Goal: Task Accomplishment & Management: Manage account settings

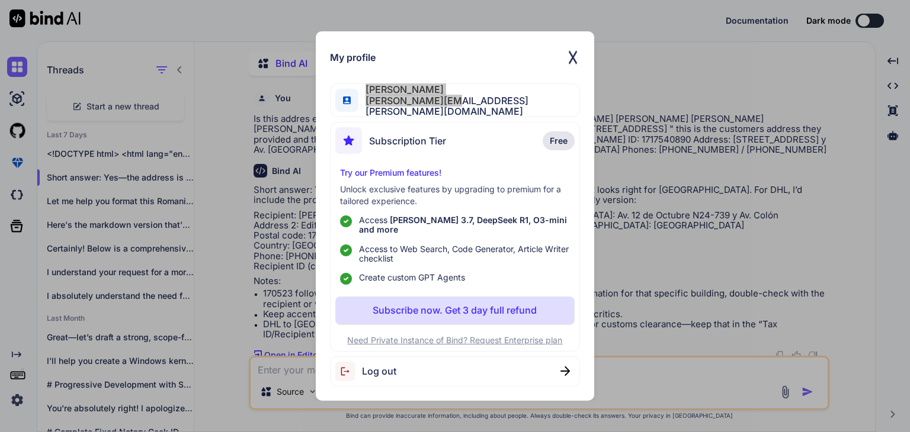
scroll to position [4, 0]
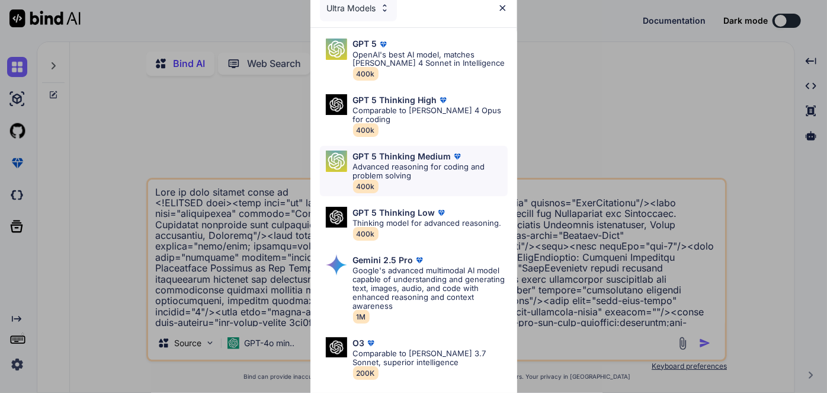
type textarea "x"
click at [405, 65] on p "OpenAI's best AI model, matches [PERSON_NAME] 4 Sonnet in Intelligence" at bounding box center [430, 59] width 155 height 18
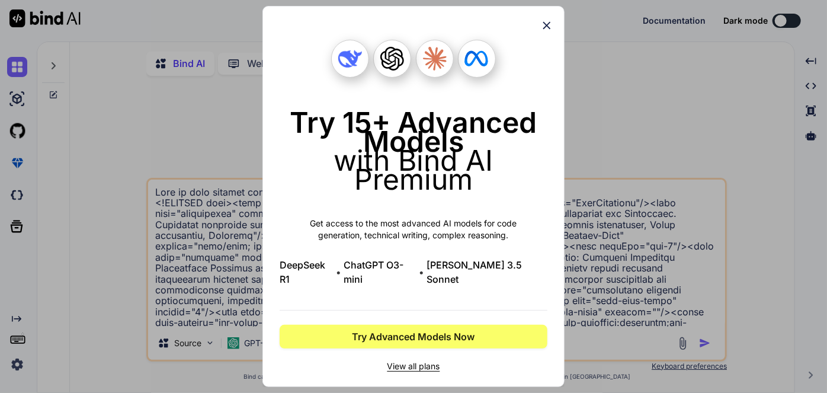
click at [549, 28] on icon at bounding box center [546, 25] width 13 height 13
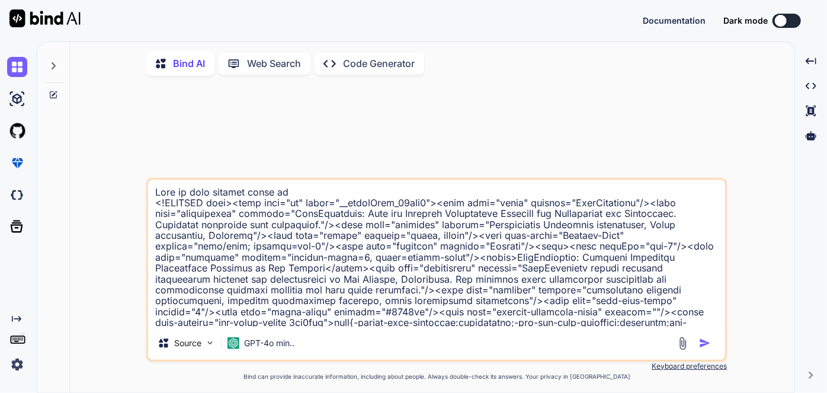
click at [14, 351] on div "Created with Pixso." at bounding box center [16, 344] width 32 height 60
click at [19, 364] on img at bounding box center [17, 364] width 20 height 20
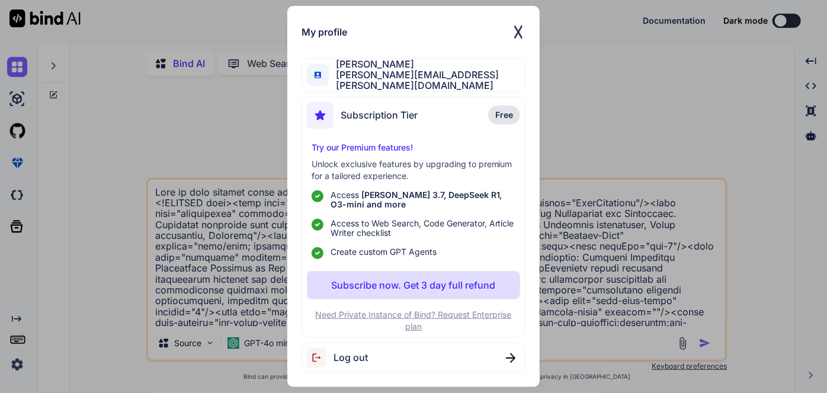
click at [423, 117] on div "Subscription Tier Free" at bounding box center [414, 117] width 214 height 31
click at [442, 114] on div "Subscription Tier Free" at bounding box center [414, 117] width 214 height 31
click at [236, 149] on div "My profile [PERSON_NAME] [PERSON_NAME][EMAIL_ADDRESS][PERSON_NAME][DOMAIN_NAME]…" at bounding box center [413, 196] width 827 height 393
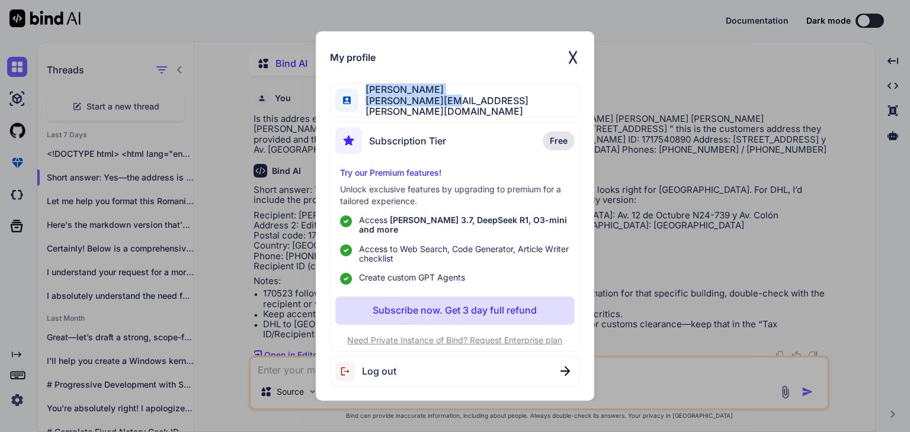
scroll to position [4, 0]
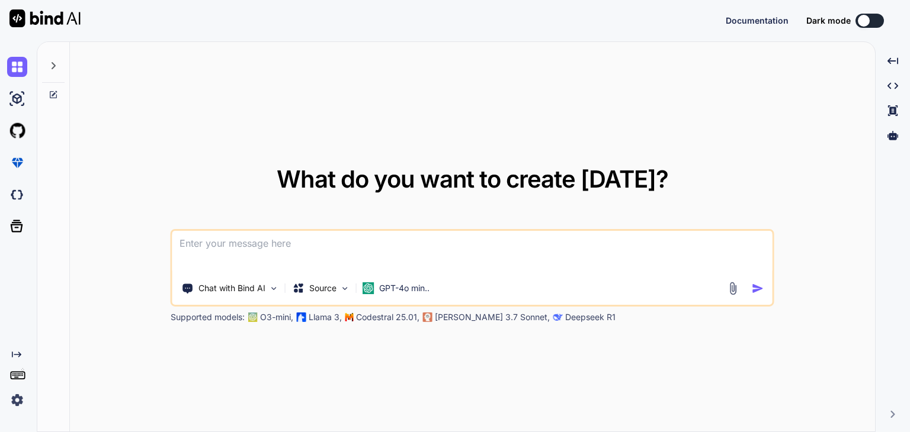
type textarea "x"
click at [20, 399] on img at bounding box center [17, 400] width 20 height 20
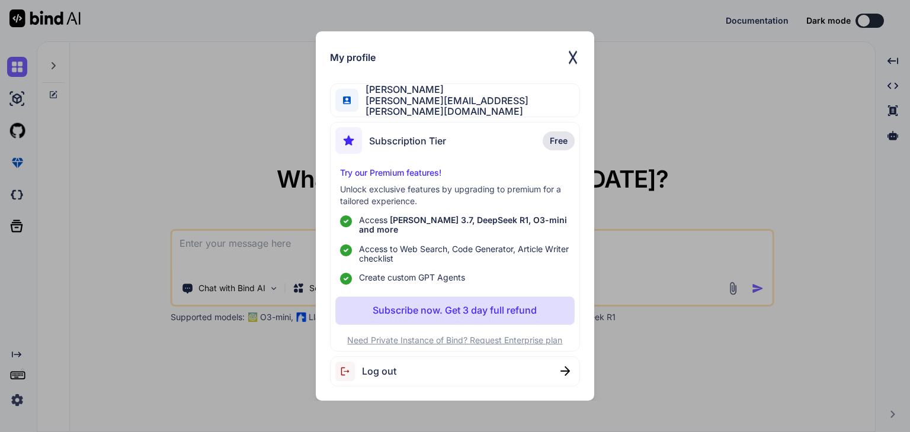
click at [484, 140] on div "Subscription Tier Free" at bounding box center [454, 142] width 239 height 31
click at [287, 149] on div "My profile Greg Lirette greg@lirette.net Subscription Tier Free Try our Premium…" at bounding box center [455, 216] width 910 height 432
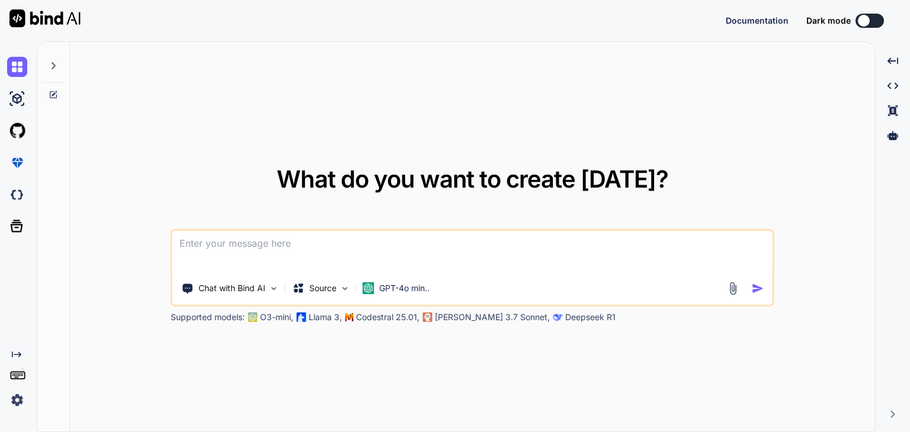
click at [15, 400] on img at bounding box center [17, 400] width 20 height 20
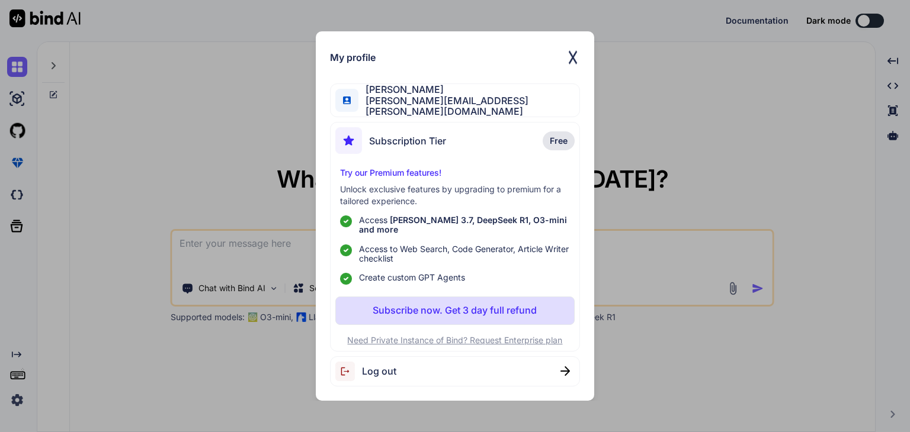
click at [385, 366] on span "Log out" at bounding box center [379, 371] width 34 height 11
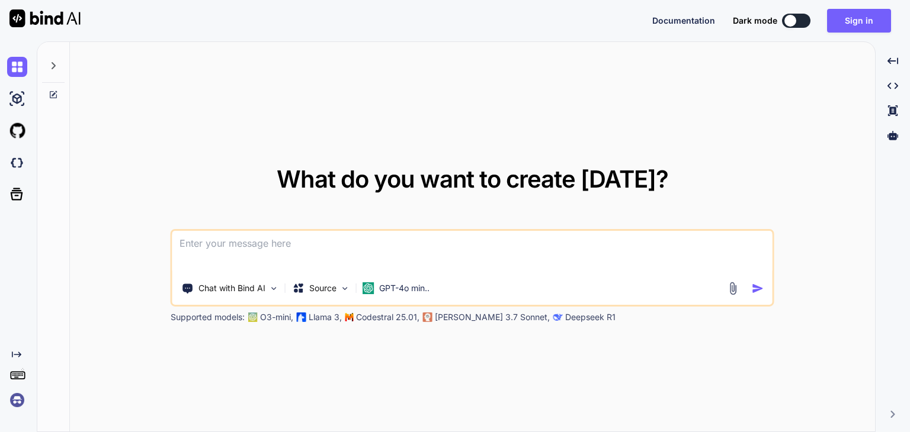
click at [19, 405] on img at bounding box center [17, 400] width 20 height 20
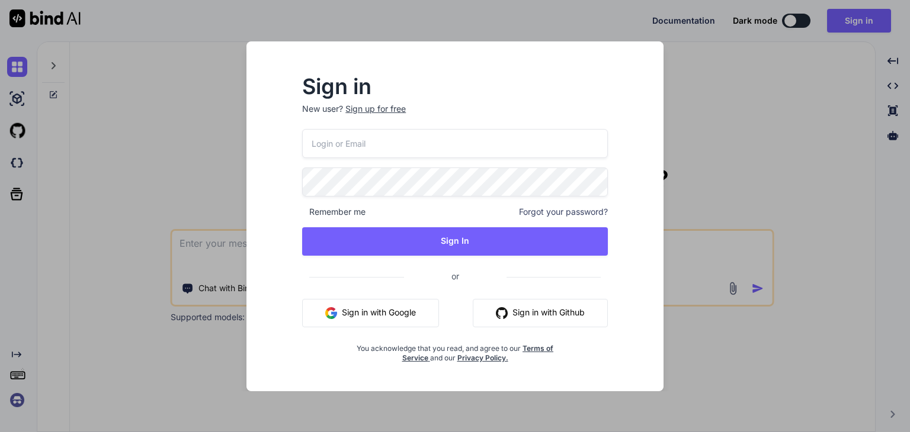
type input "Greg@Lirette.net"
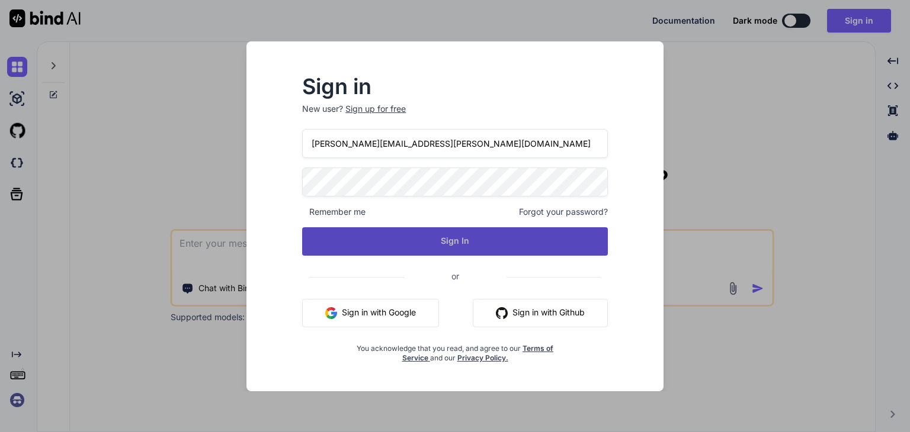
click at [380, 245] on button "Sign In" at bounding box center [455, 241] width 306 height 28
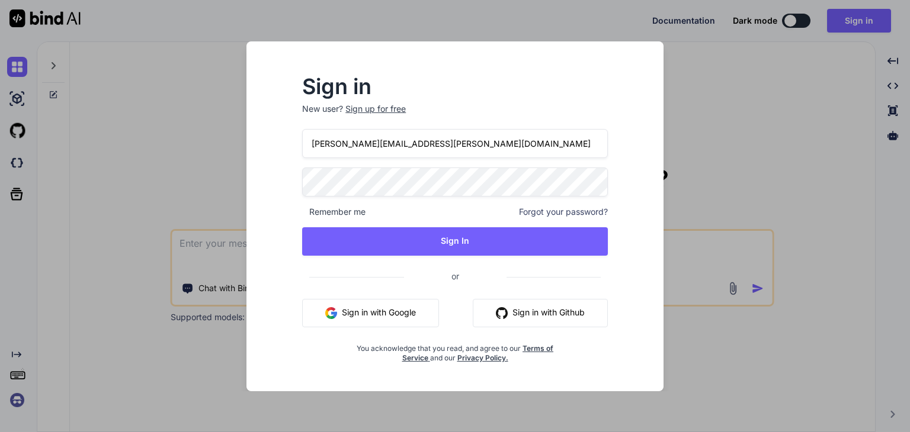
click at [422, 144] on input "Greg@Lirette.net" at bounding box center [455, 143] width 306 height 29
click at [449, 110] on p "New user? Sign up for free" at bounding box center [455, 116] width 306 height 26
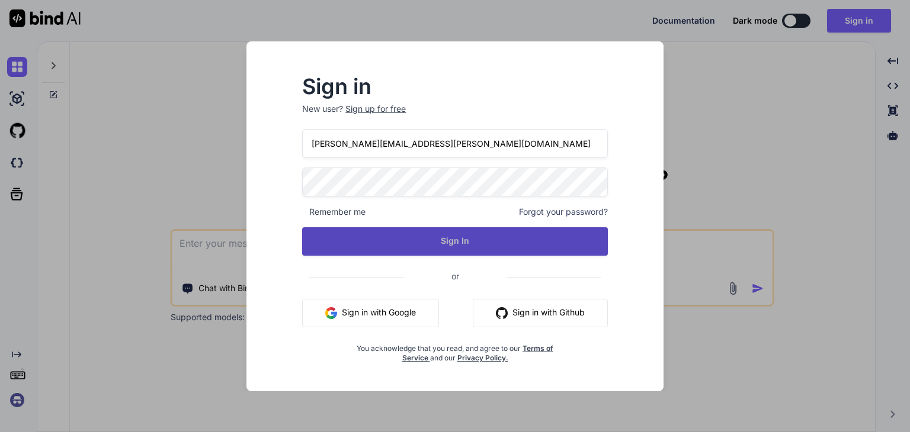
drag, startPoint x: 467, startPoint y: 226, endPoint x: 469, endPoint y: 237, distance: 12.0
click at [467, 227] on div "Greg@Lirette.net Remember me Forgot your password? Sign In or Sign in with Goog…" at bounding box center [455, 246] width 306 height 234
click at [469, 237] on button "Sign In" at bounding box center [455, 241] width 306 height 28
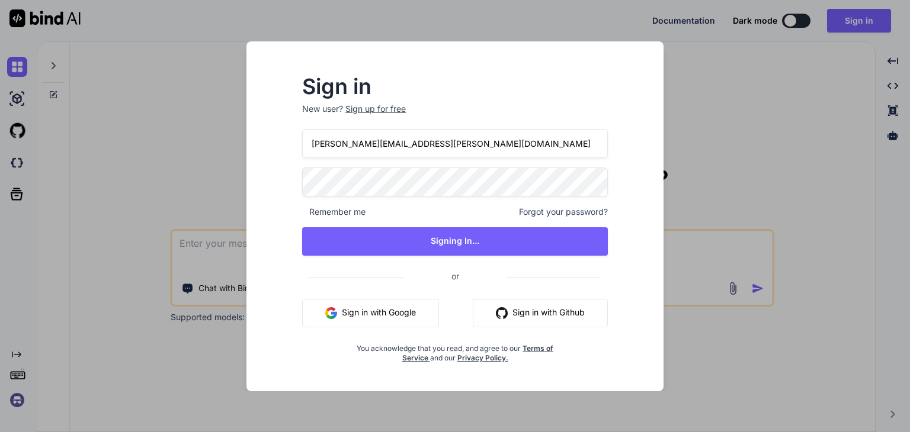
click at [407, 143] on input "Greg@Lirette.net" at bounding box center [455, 143] width 306 height 29
click at [446, 95] on h2 "Sign in" at bounding box center [455, 86] width 306 height 19
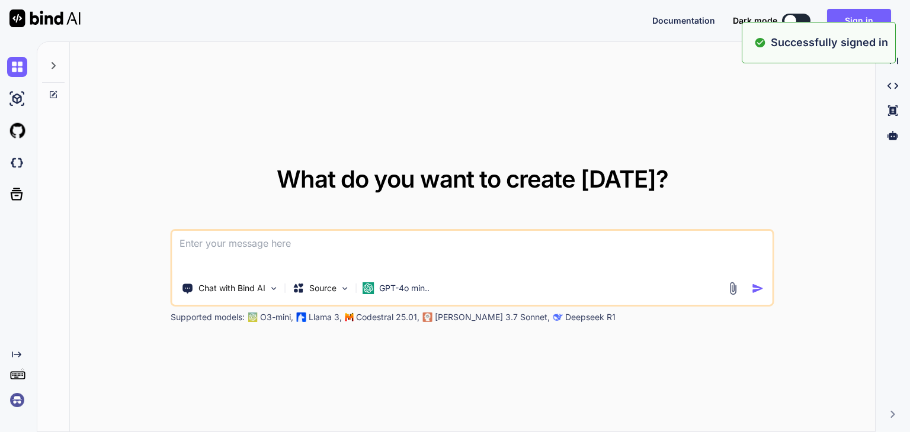
click at [17, 397] on img at bounding box center [17, 400] width 20 height 20
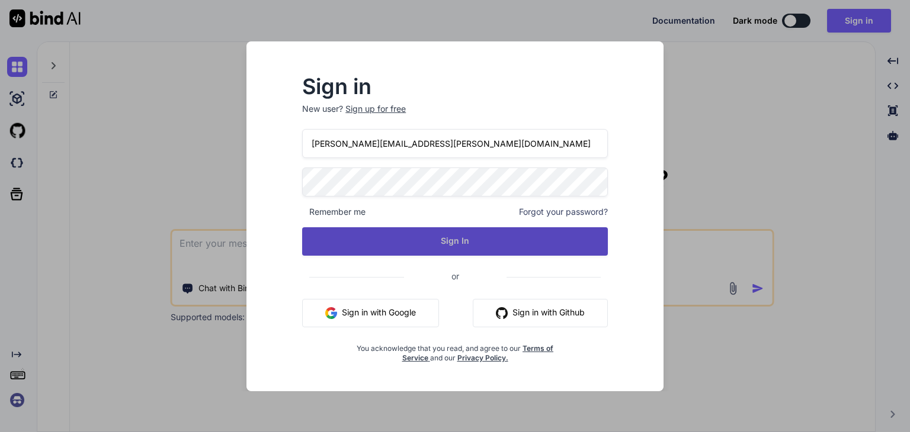
click at [466, 239] on button "Sign In" at bounding box center [455, 241] width 306 height 28
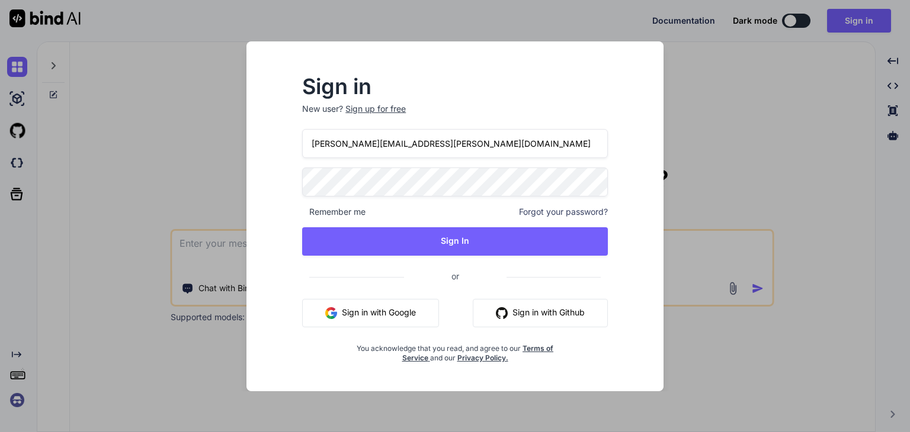
click at [422, 141] on input "Greg@Lirette.net" at bounding box center [455, 143] width 306 height 29
click at [429, 112] on p "New user? Sign up for free" at bounding box center [455, 116] width 306 height 26
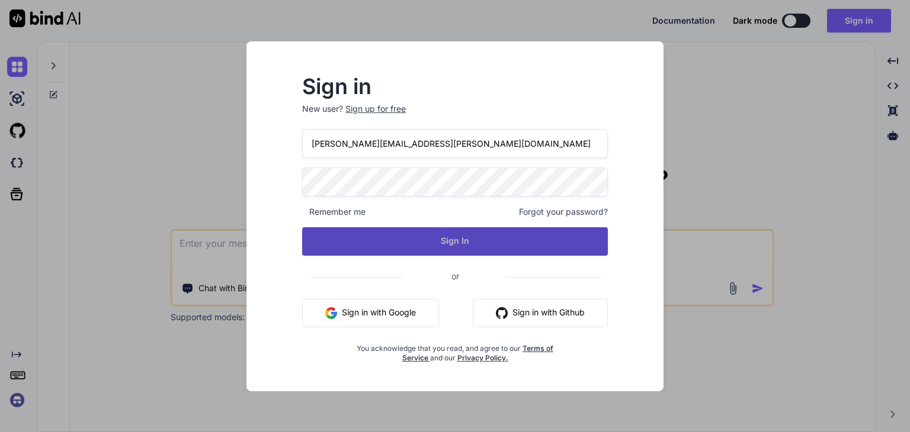
click at [436, 246] on button "Sign In" at bounding box center [455, 241] width 306 height 28
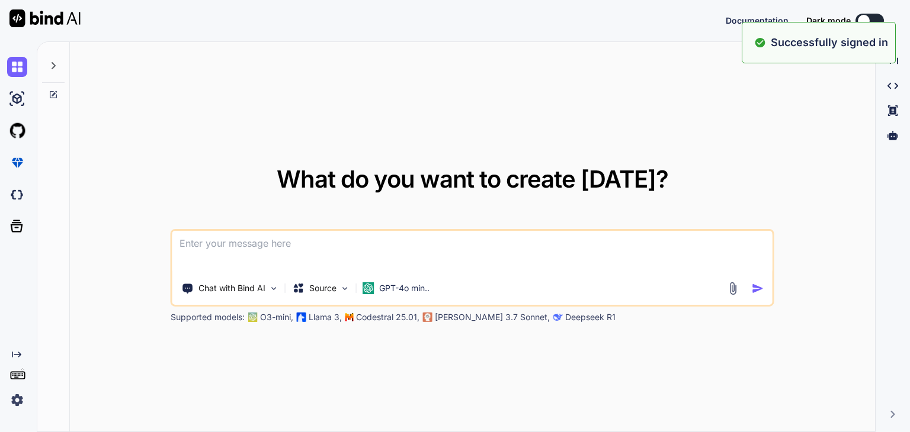
click at [21, 395] on img at bounding box center [17, 400] width 20 height 20
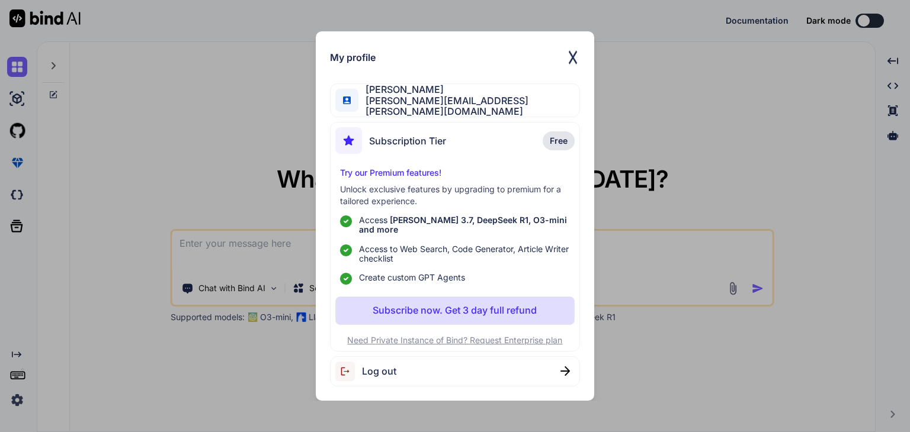
click at [204, 137] on div "My profile [PERSON_NAME] [PERSON_NAME][EMAIL_ADDRESS][PERSON_NAME][DOMAIN_NAME]…" at bounding box center [455, 216] width 910 height 432
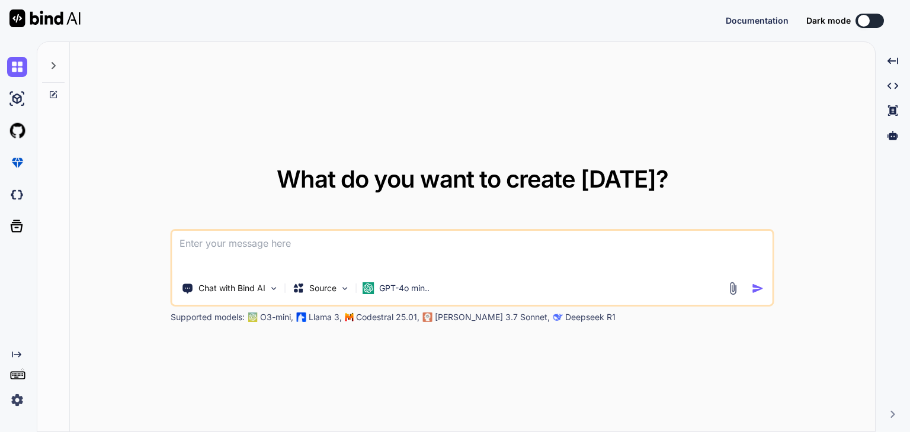
click at [57, 63] on icon at bounding box center [53, 65] width 9 height 9
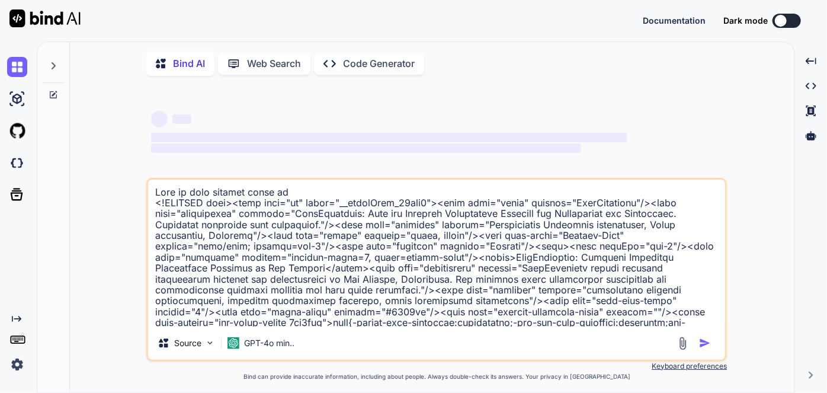
click at [17, 361] on img at bounding box center [17, 364] width 20 height 20
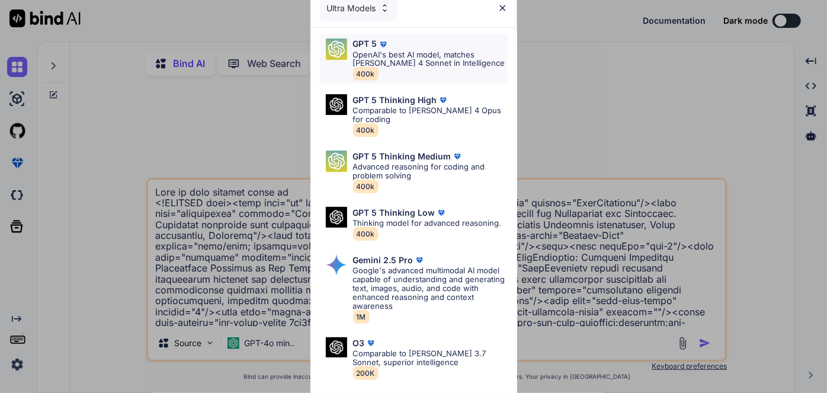
type textarea "x"
click at [359, 65] on p "OpenAI's best AI model, matches [PERSON_NAME] 4 Sonnet in Intelligence" at bounding box center [430, 59] width 155 height 18
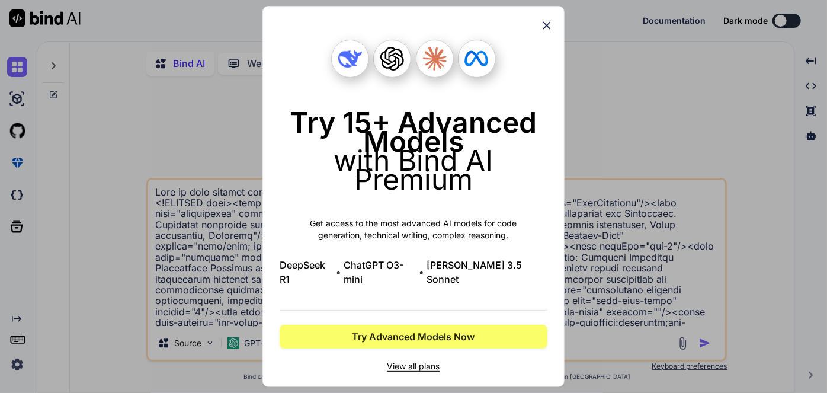
click at [543, 32] on icon at bounding box center [546, 25] width 13 height 13
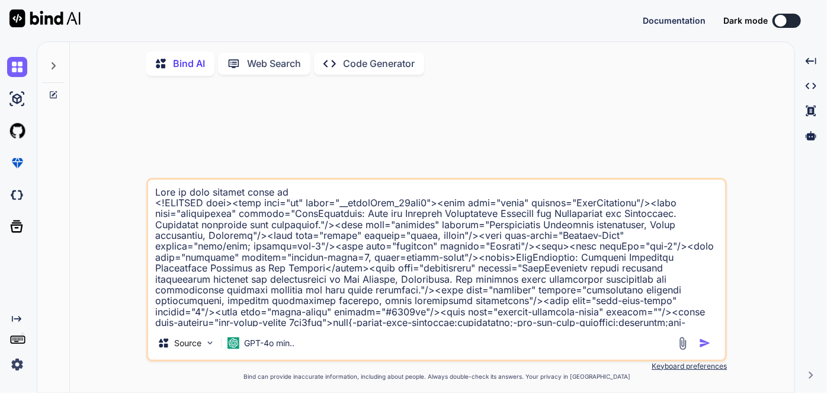
click at [10, 368] on img at bounding box center [17, 364] width 20 height 20
